Goal: Information Seeking & Learning: Learn about a topic

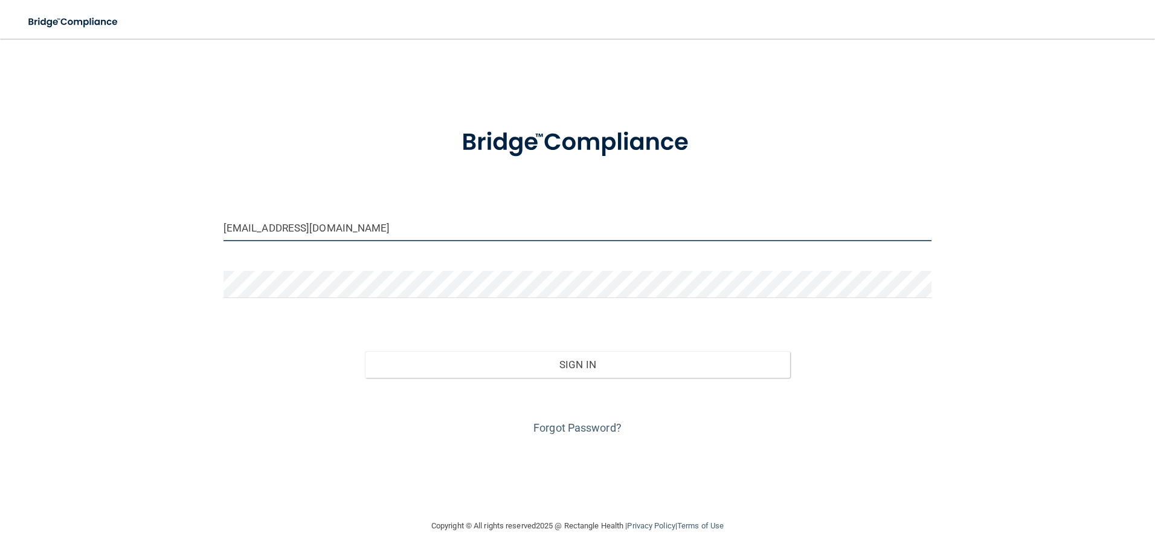
drag, startPoint x: 335, startPoint y: 231, endPoint x: 198, endPoint y: 209, distance: 139.5
click at [198, 209] on div "docmurphy@sbcglobal.net Invalid email/password. You don't have permission to ac…" at bounding box center [577, 279] width 1107 height 456
type input "[EMAIL_ADDRESS][DOMAIN_NAME]"
drag, startPoint x: 331, startPoint y: 227, endPoint x: 195, endPoint y: 239, distance: 137.0
click at [195, 239] on div "gubashs@gmail.com Invalid email/password. You don't have permission to access t…" at bounding box center [577, 279] width 1107 height 456
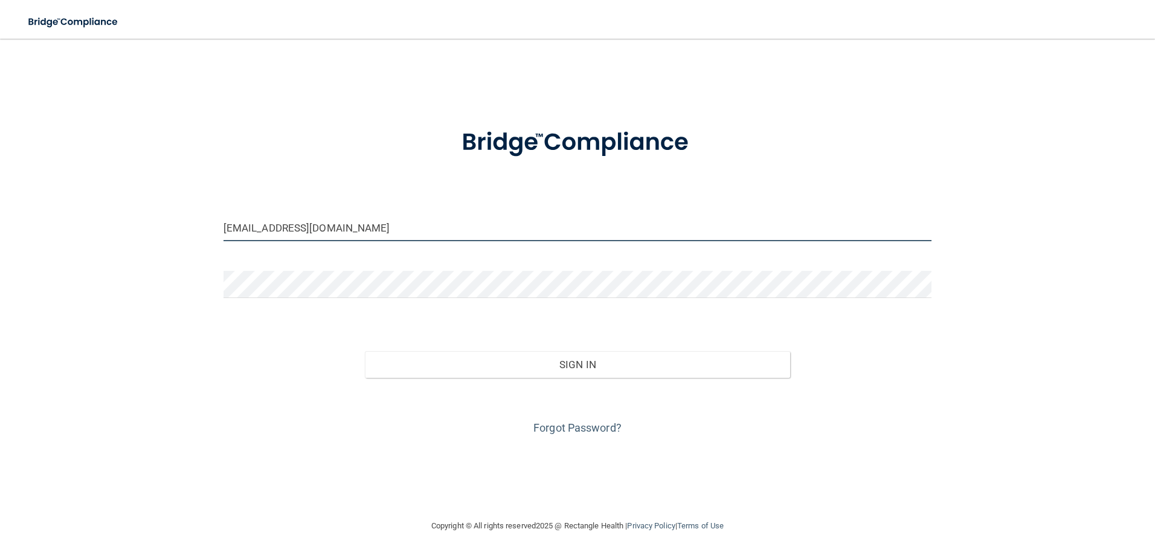
click at [335, 223] on input "[EMAIL_ADDRESS][DOMAIN_NAME]" at bounding box center [578, 227] width 709 height 27
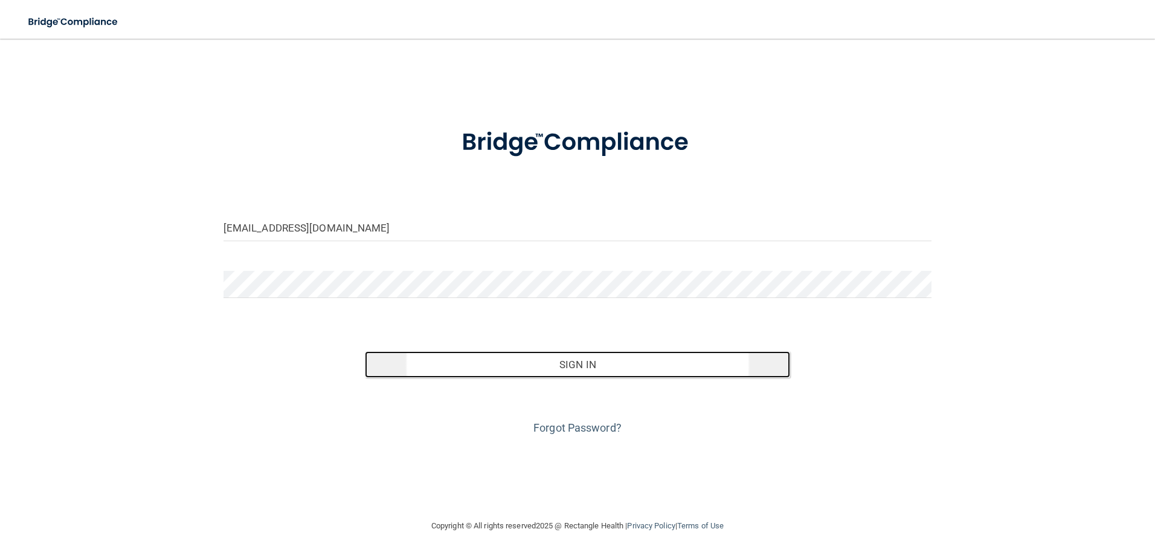
click at [533, 367] on button "Sign In" at bounding box center [577, 364] width 425 height 27
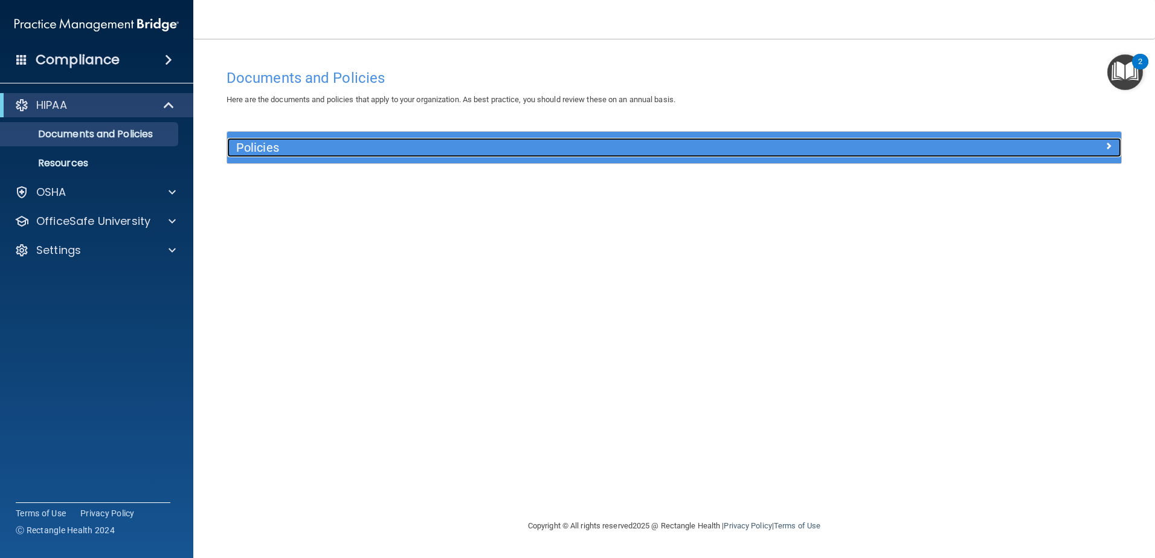
click at [788, 150] on h5 "Policies" at bounding box center [562, 147] width 652 height 13
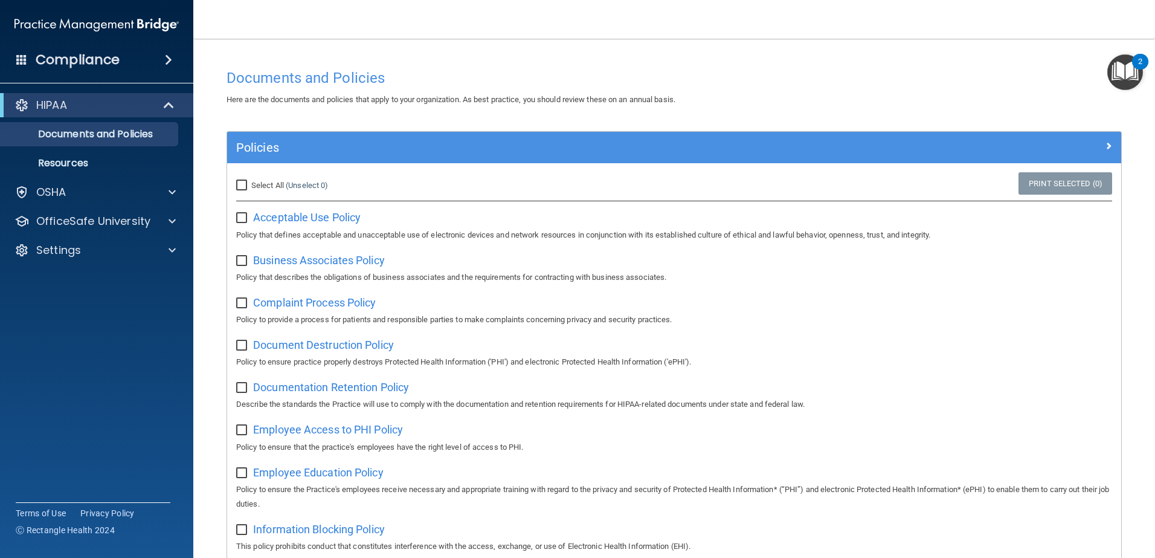
click at [245, 182] on input "Select All (Unselect 0) Unselect All" at bounding box center [243, 186] width 14 height 10
checkbox input "true"
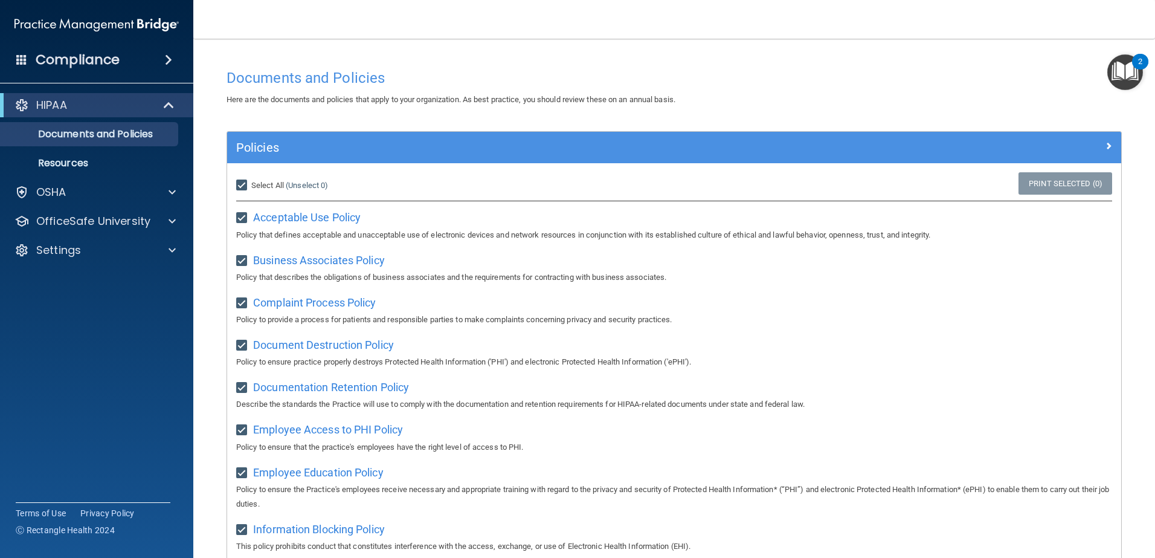
checkbox input "true"
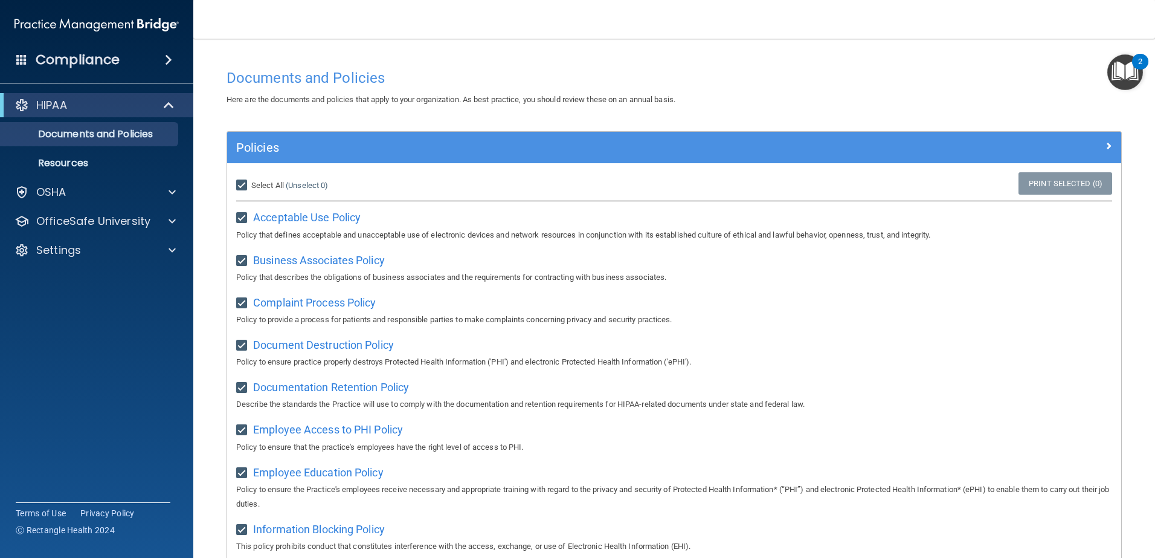
checkbox input "true"
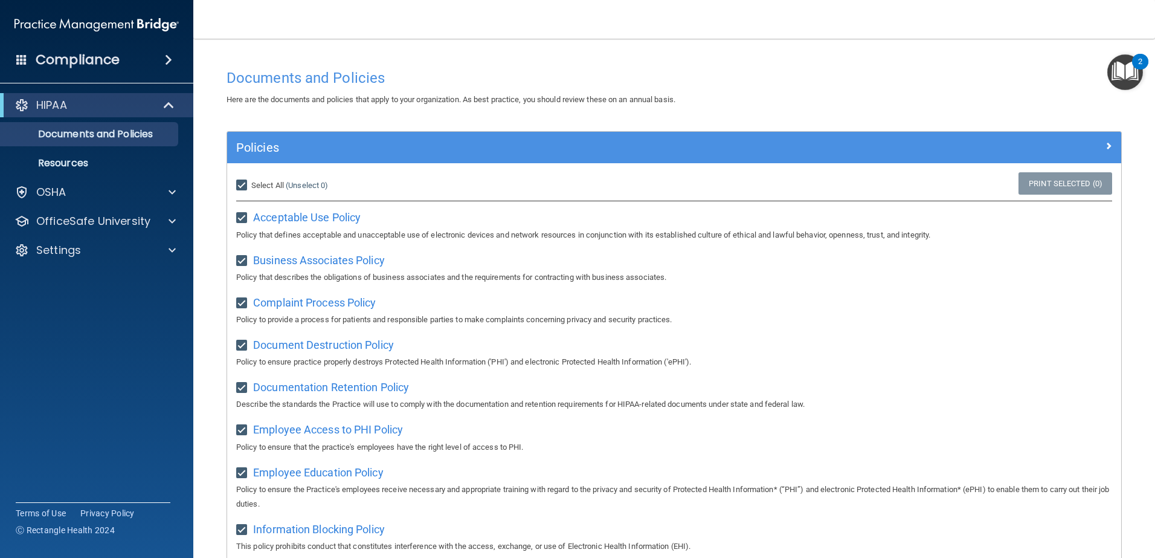
checkbox input "true"
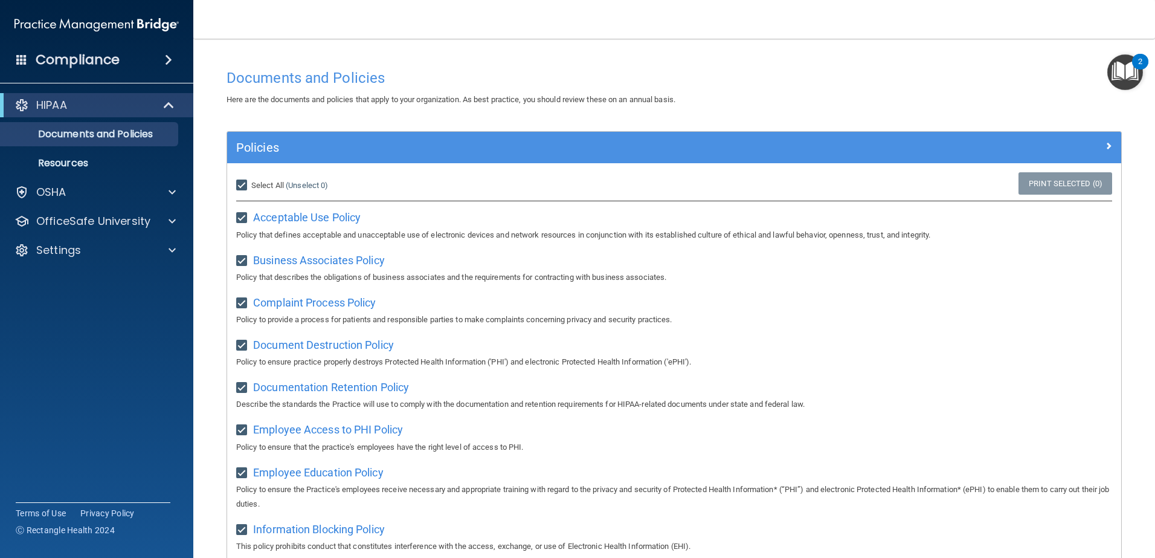
checkbox input "true"
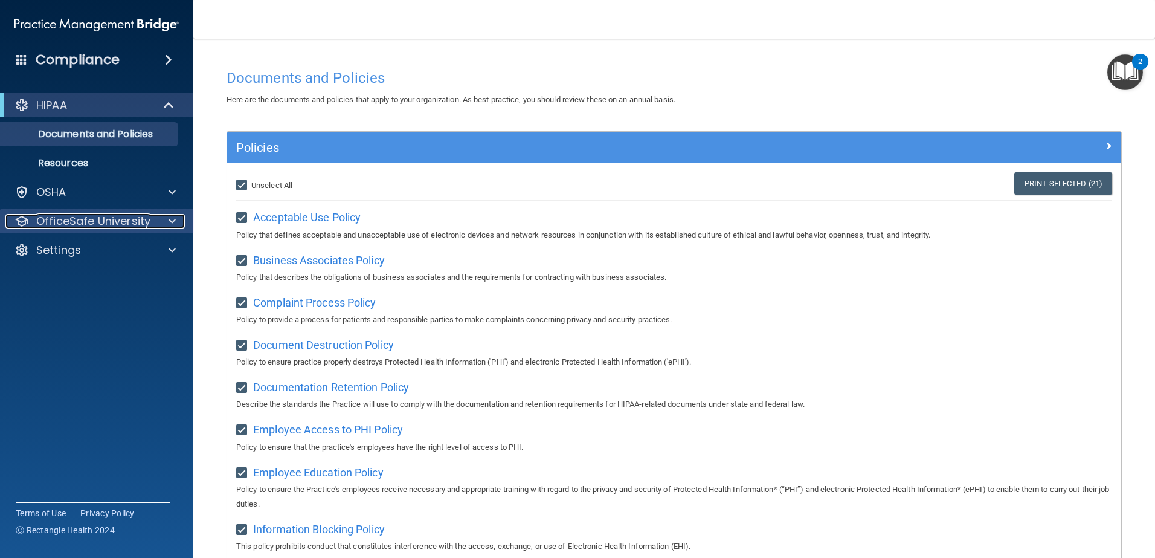
click at [109, 217] on p "OfficeSafe University" at bounding box center [93, 221] width 114 height 14
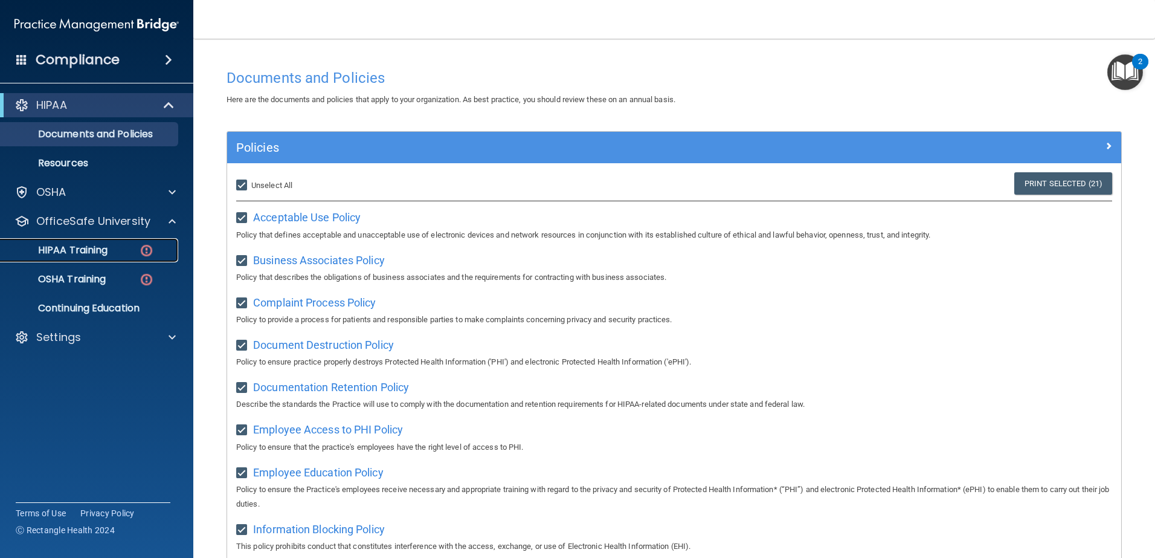
click at [102, 244] on p "HIPAA Training" at bounding box center [58, 250] width 100 height 12
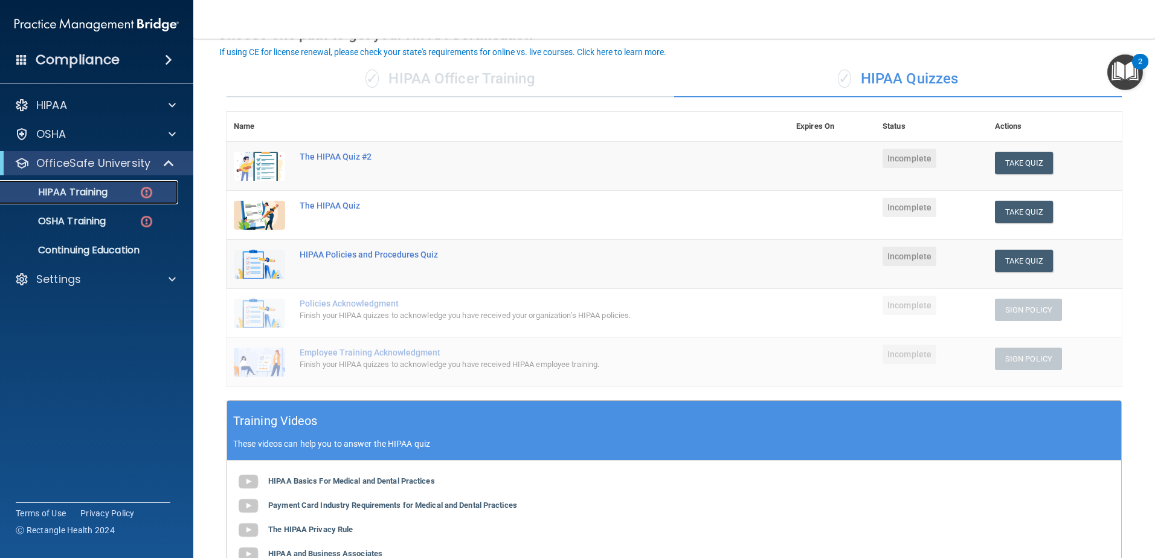
scroll to position [40, 0]
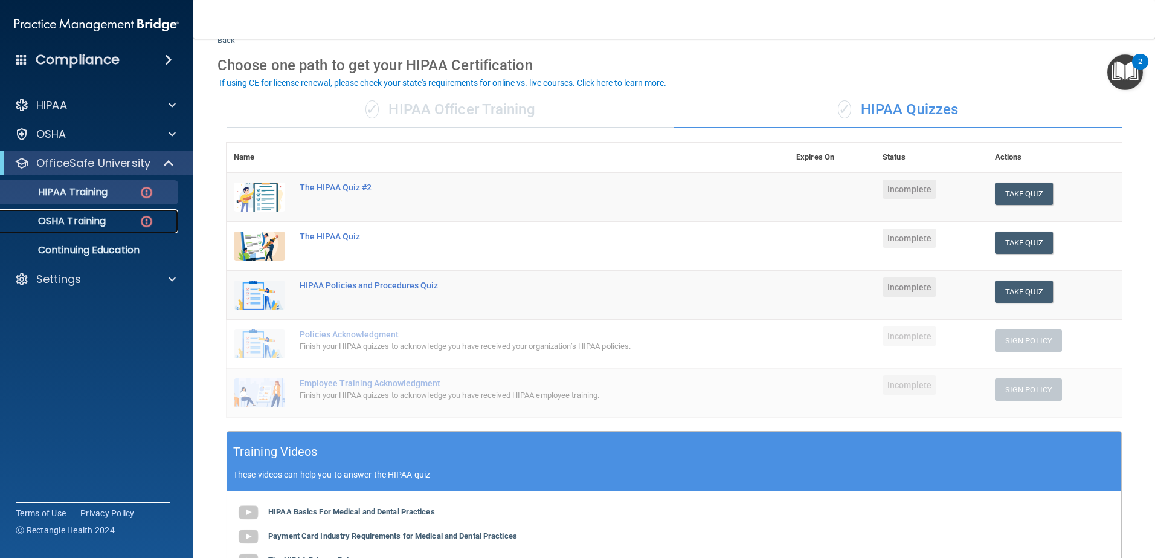
click at [98, 225] on p "OSHA Training" at bounding box center [57, 221] width 98 height 12
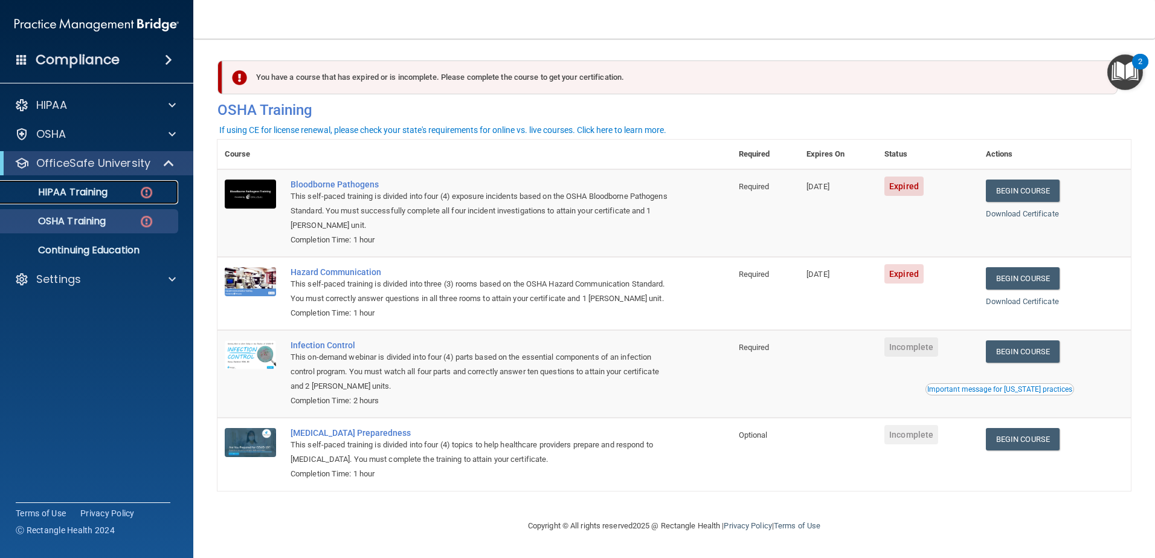
click at [100, 195] on p "HIPAA Training" at bounding box center [58, 192] width 100 height 12
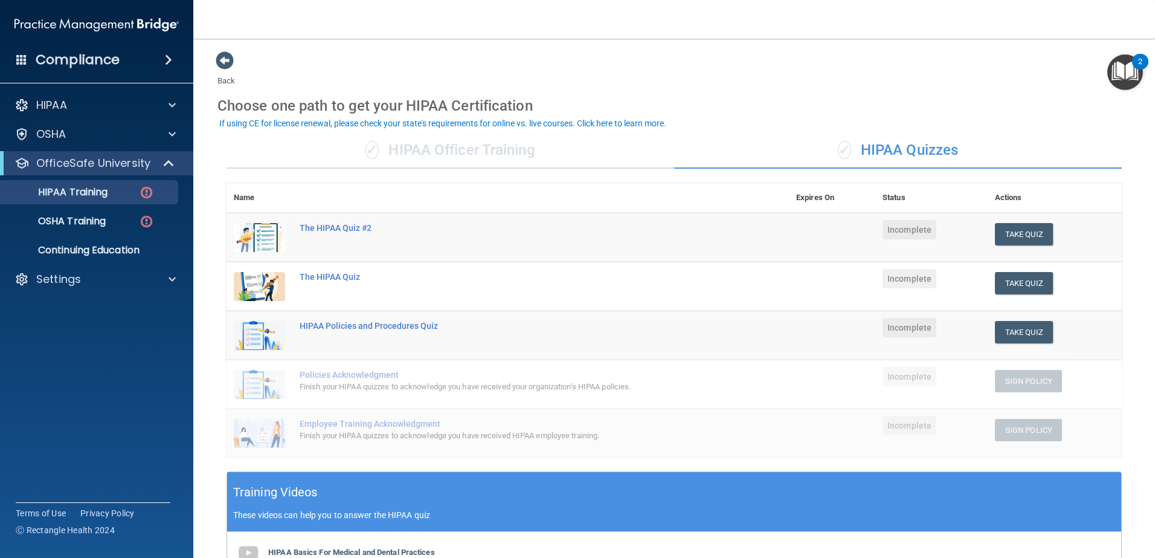
click at [409, 152] on div "✓ HIPAA Officer Training" at bounding box center [451, 150] width 448 height 36
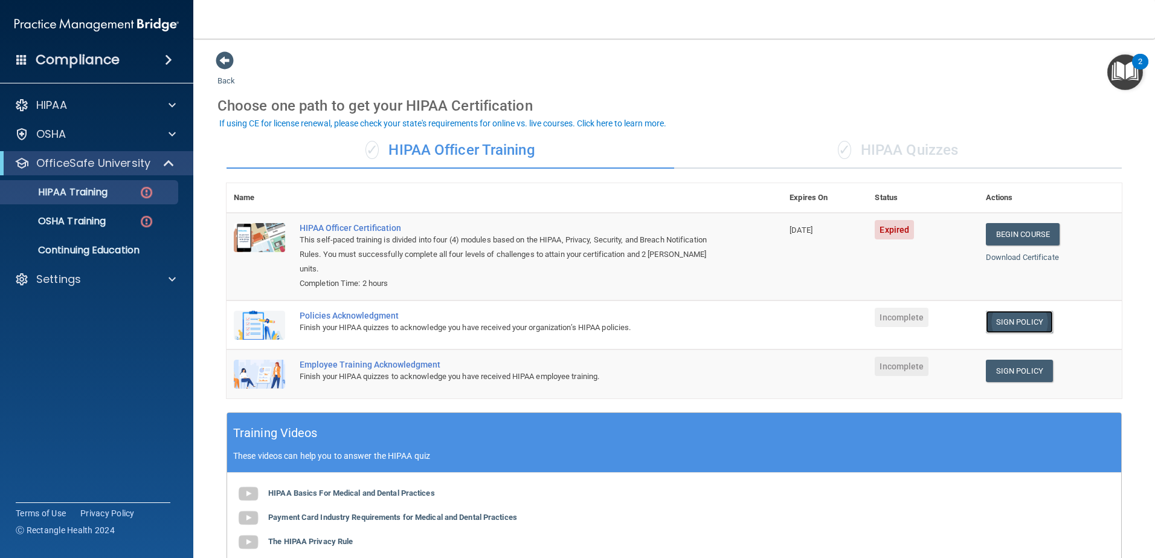
click at [999, 321] on link "Sign Policy" at bounding box center [1019, 322] width 67 height 22
click at [1010, 372] on link "Sign Policy" at bounding box center [1019, 370] width 67 height 22
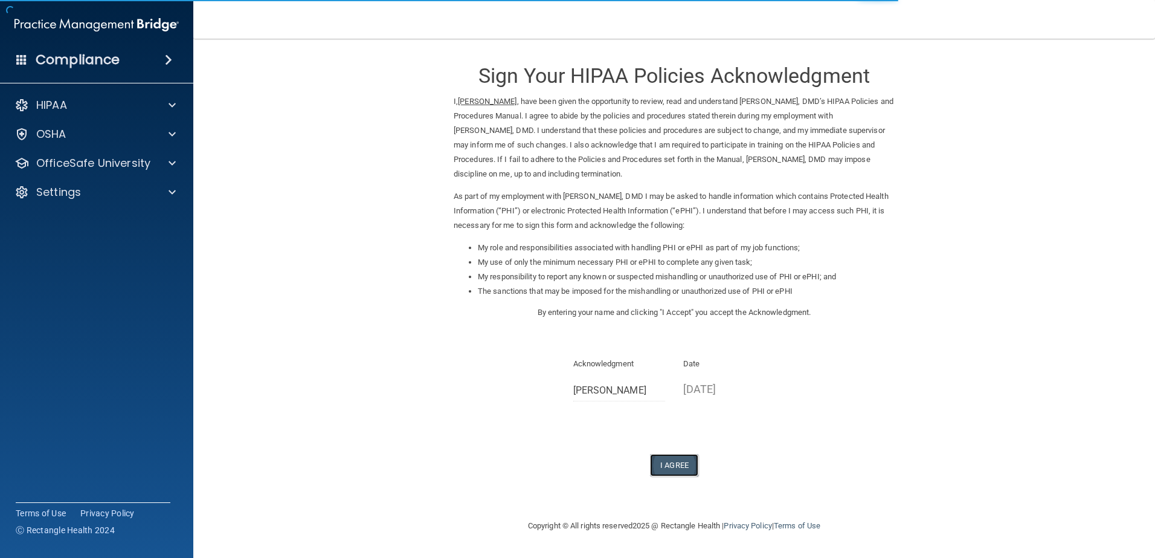
click at [664, 465] on button "I Agree" at bounding box center [674, 465] width 48 height 22
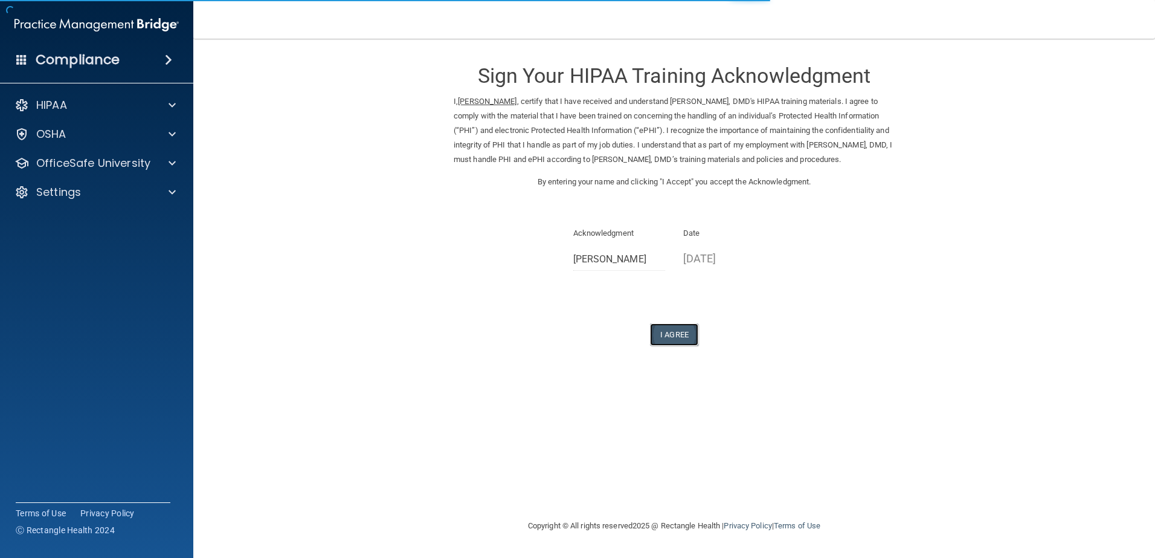
click at [669, 346] on button "I Agree" at bounding box center [674, 334] width 48 height 22
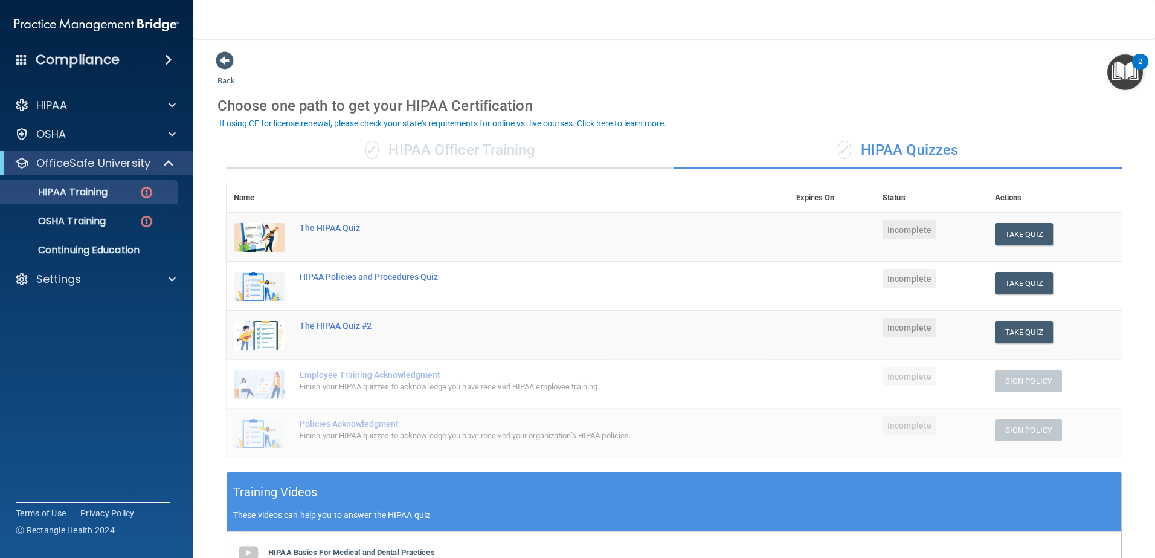
click at [500, 150] on div "✓ HIPAA Officer Training" at bounding box center [451, 150] width 448 height 36
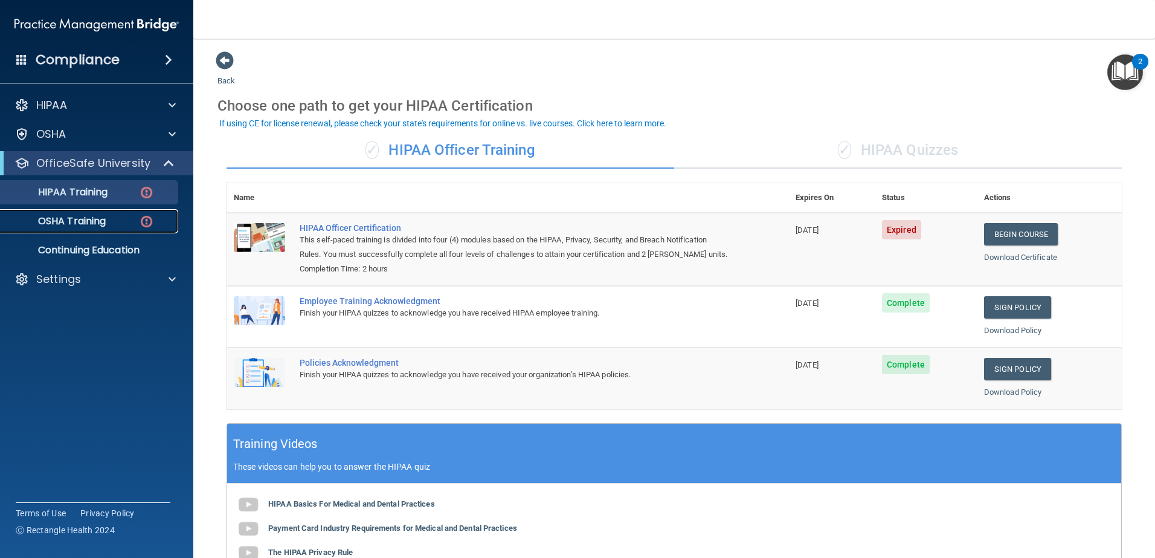
click at [80, 218] on p "OSHA Training" at bounding box center [57, 221] width 98 height 12
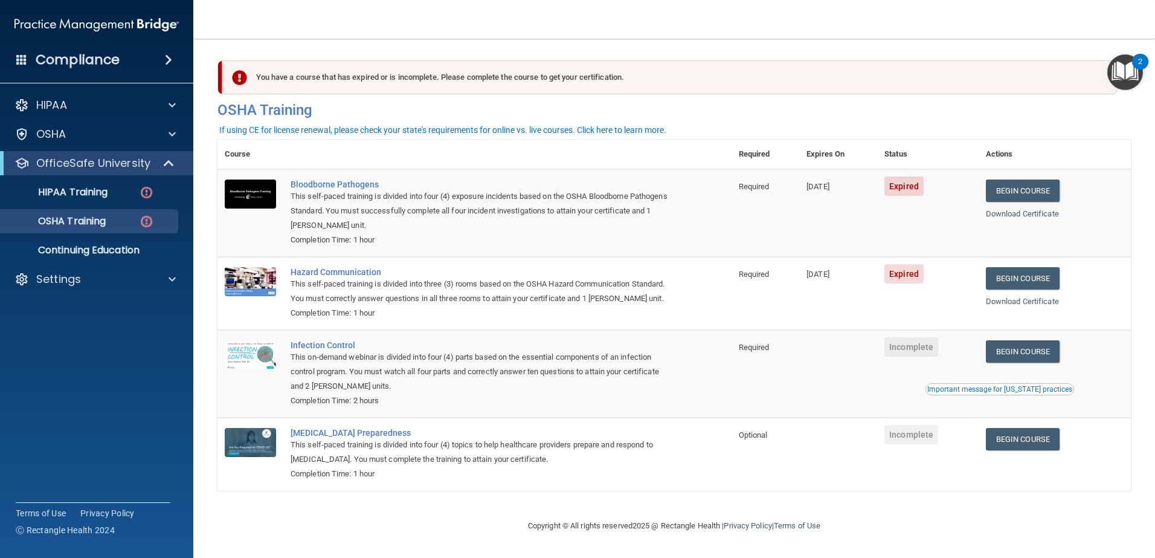
drag, startPoint x: 1150, startPoint y: 63, endPoint x: 1157, endPoint y: 170, distance: 107.8
click at [1154, 170] on html "Compliance HIPAA Documents and Policies Report an Incident Business Associates …" at bounding box center [577, 279] width 1155 height 558
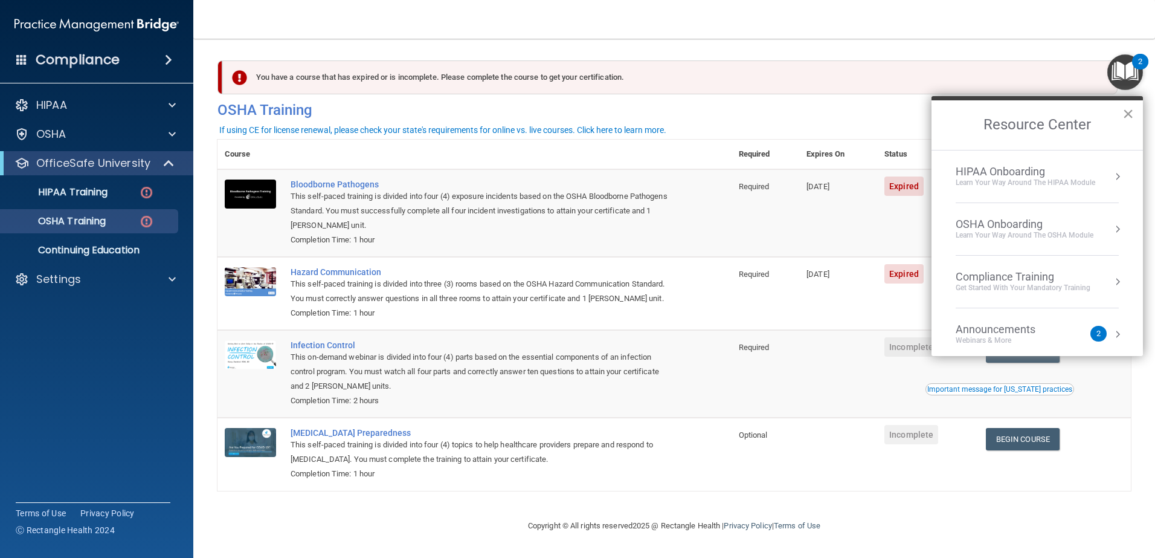
click at [1126, 114] on button "×" at bounding box center [1127, 113] width 11 height 19
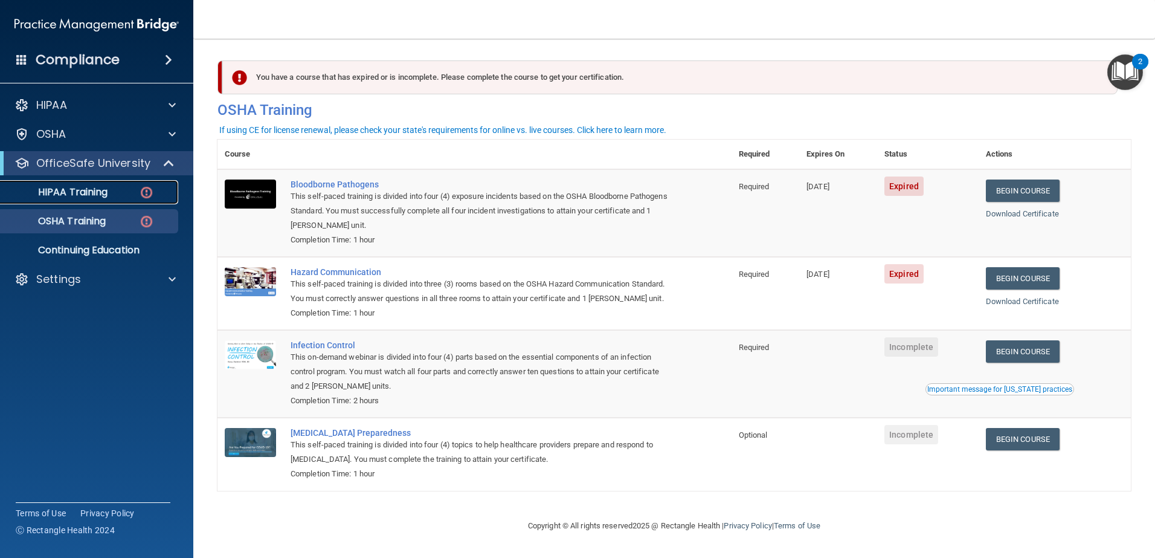
click at [90, 192] on p "HIPAA Training" at bounding box center [58, 192] width 100 height 12
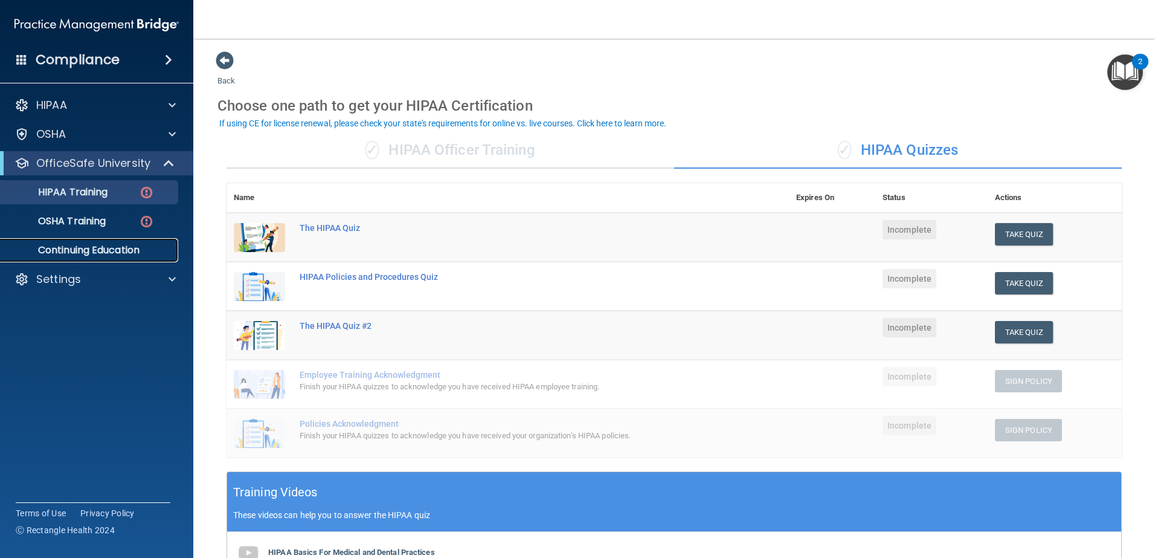
click at [88, 251] on p "Continuing Education" at bounding box center [90, 250] width 165 height 12
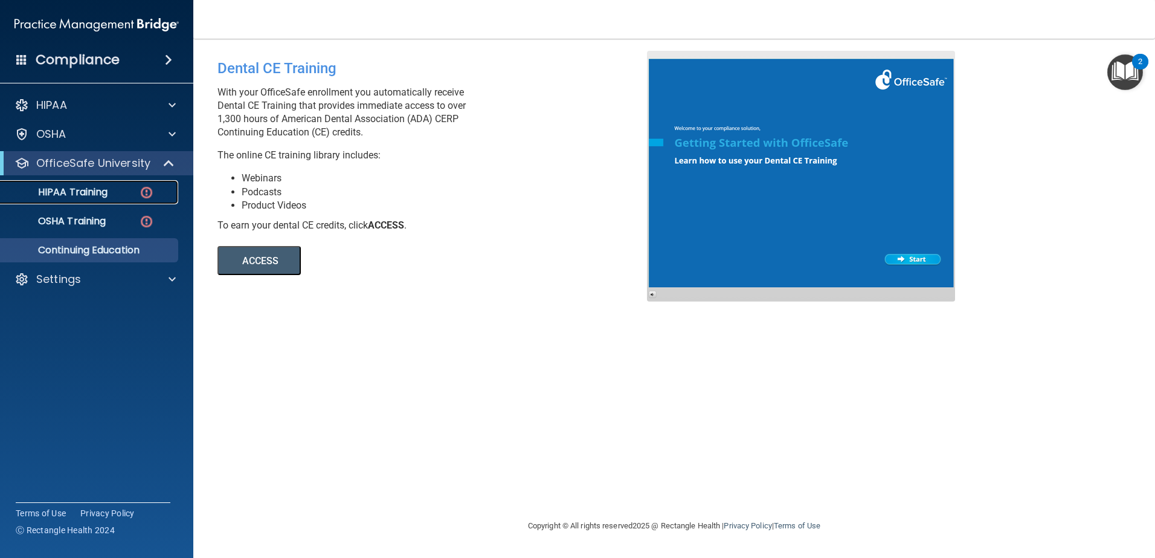
click at [94, 192] on p "HIPAA Training" at bounding box center [58, 192] width 100 height 12
